Goal: Navigation & Orientation: Find specific page/section

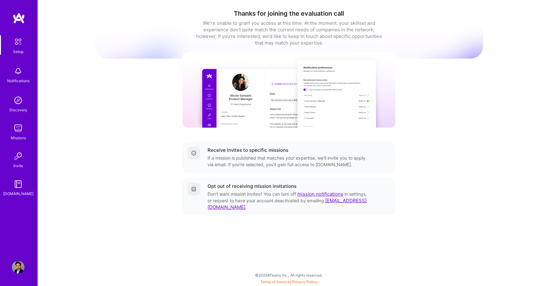
click at [17, 135] on div "Missions" at bounding box center [18, 137] width 15 height 7
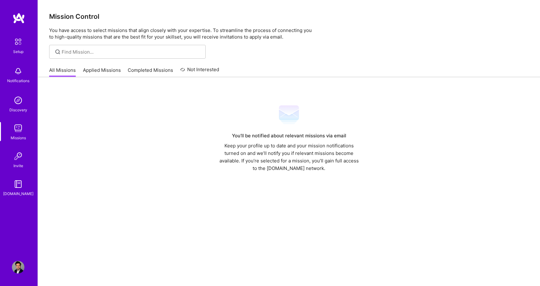
click at [101, 74] on link "Applied Missions" at bounding box center [102, 72] width 38 height 10
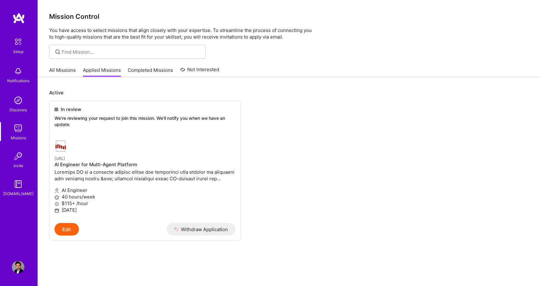
click at [156, 69] on link "Completed Missions" at bounding box center [150, 72] width 45 height 10
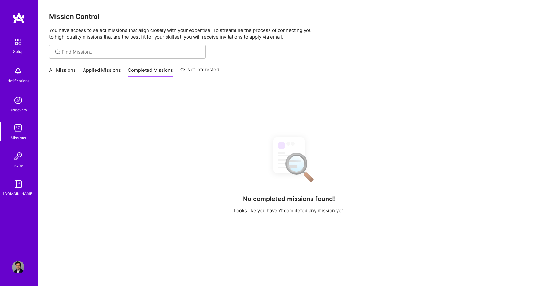
click at [199, 72] on link "Not Interested" at bounding box center [199, 71] width 39 height 11
click at [55, 70] on link "All Missions" at bounding box center [62, 72] width 27 height 10
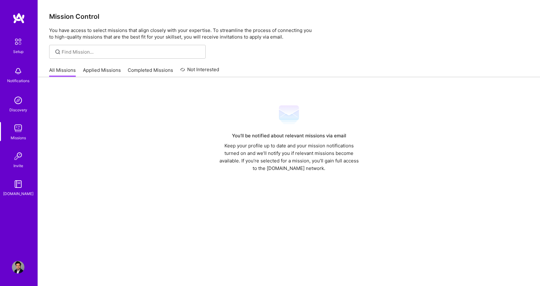
click at [18, 104] on img at bounding box center [18, 100] width 13 height 13
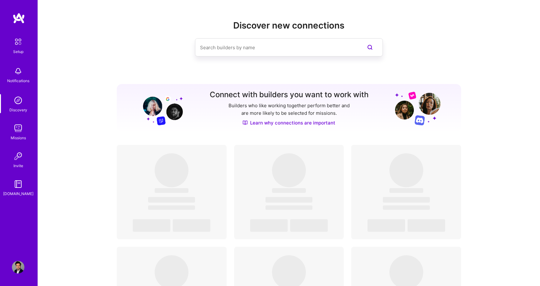
click at [19, 76] on img at bounding box center [18, 71] width 13 height 13
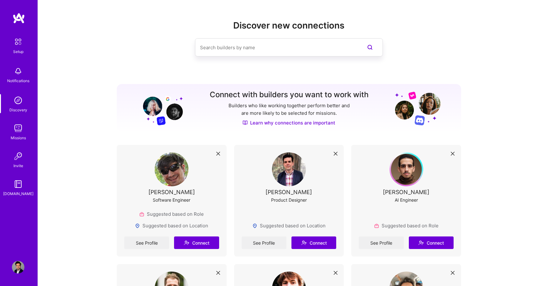
click at [19, 44] on img at bounding box center [18, 41] width 13 height 13
